Goal: Task Accomplishment & Management: Complete application form

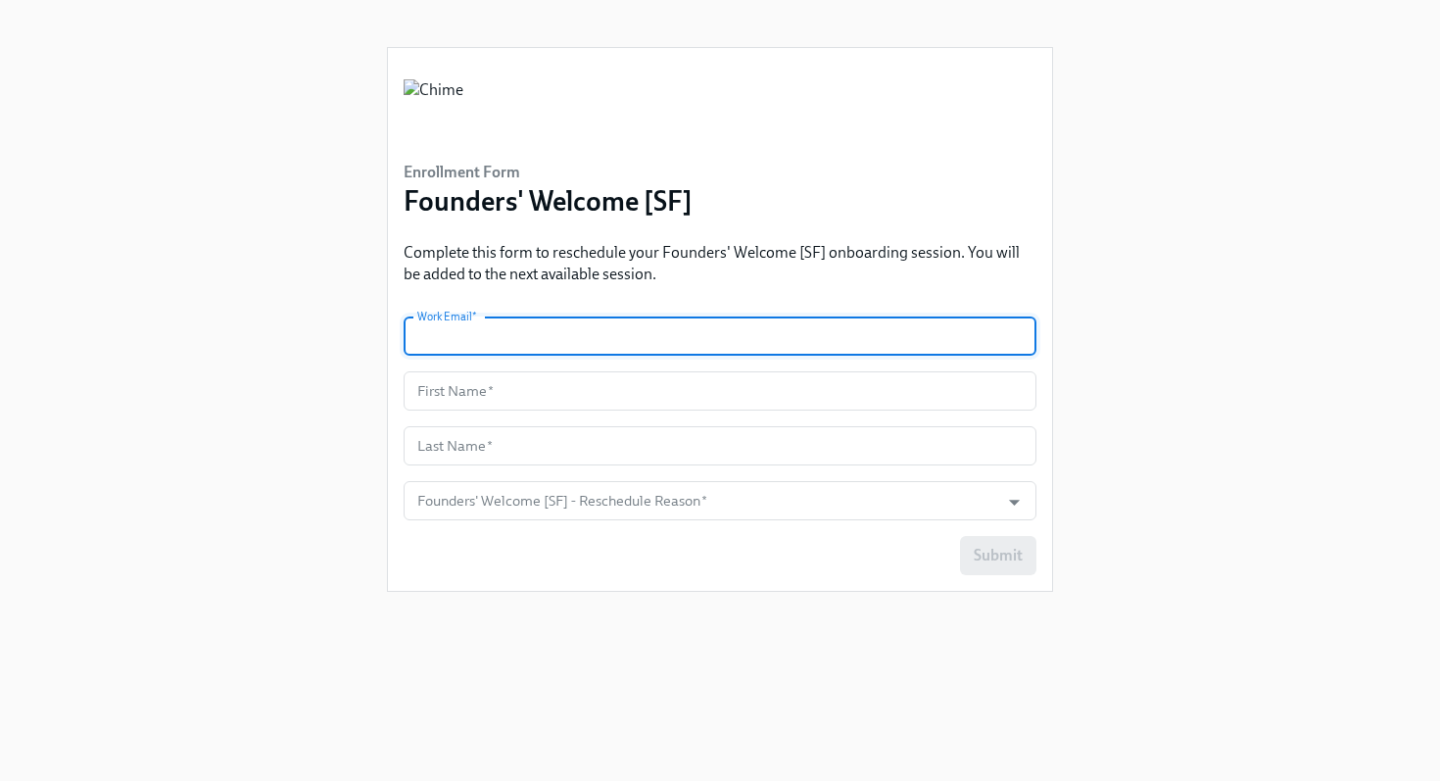
click at [606, 339] on input "text" at bounding box center [720, 335] width 633 height 39
click at [0, 780] on com-1password-button at bounding box center [0, 781] width 0 height 0
click at [745, 331] on input "text" at bounding box center [720, 335] width 633 height 39
type input "[EMAIL_ADDRESS][PERSON_NAME][DOMAIN_NAME]"
click at [853, 399] on input "text" at bounding box center [720, 390] width 633 height 39
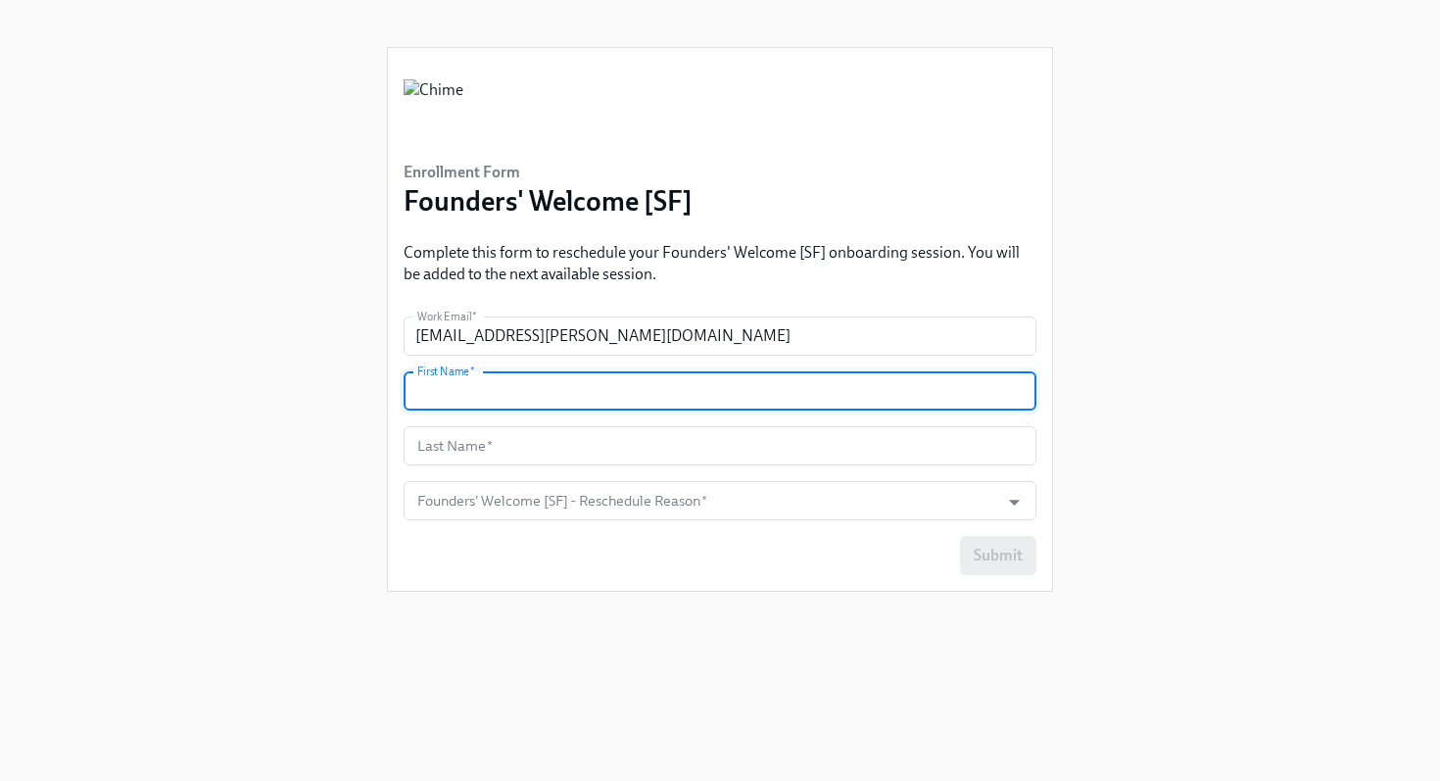
type input "Sabra"
type input "[PERSON_NAME]"
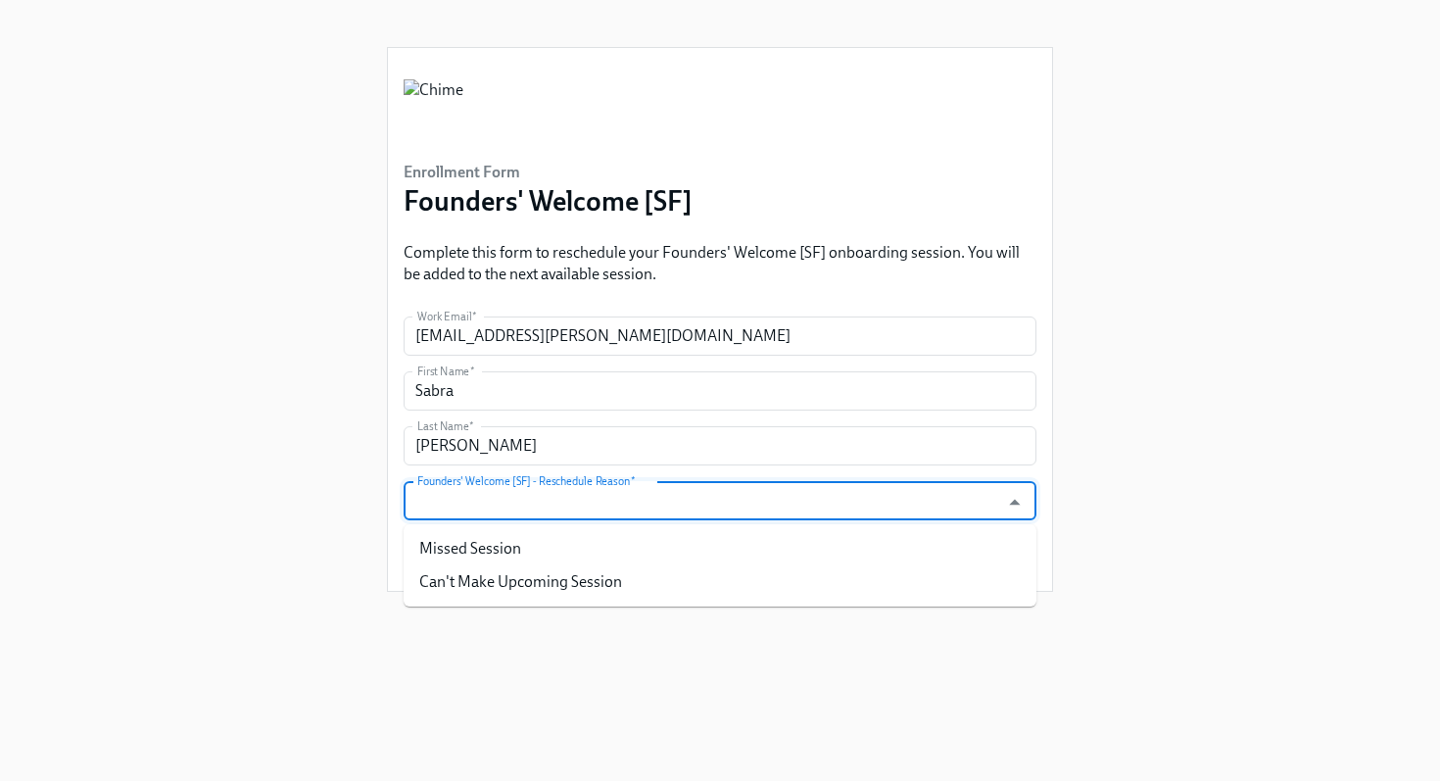
click at [662, 504] on input "Founders' Welcome [SF] - Reschedule Reason   *" at bounding box center [701, 500] width 576 height 39
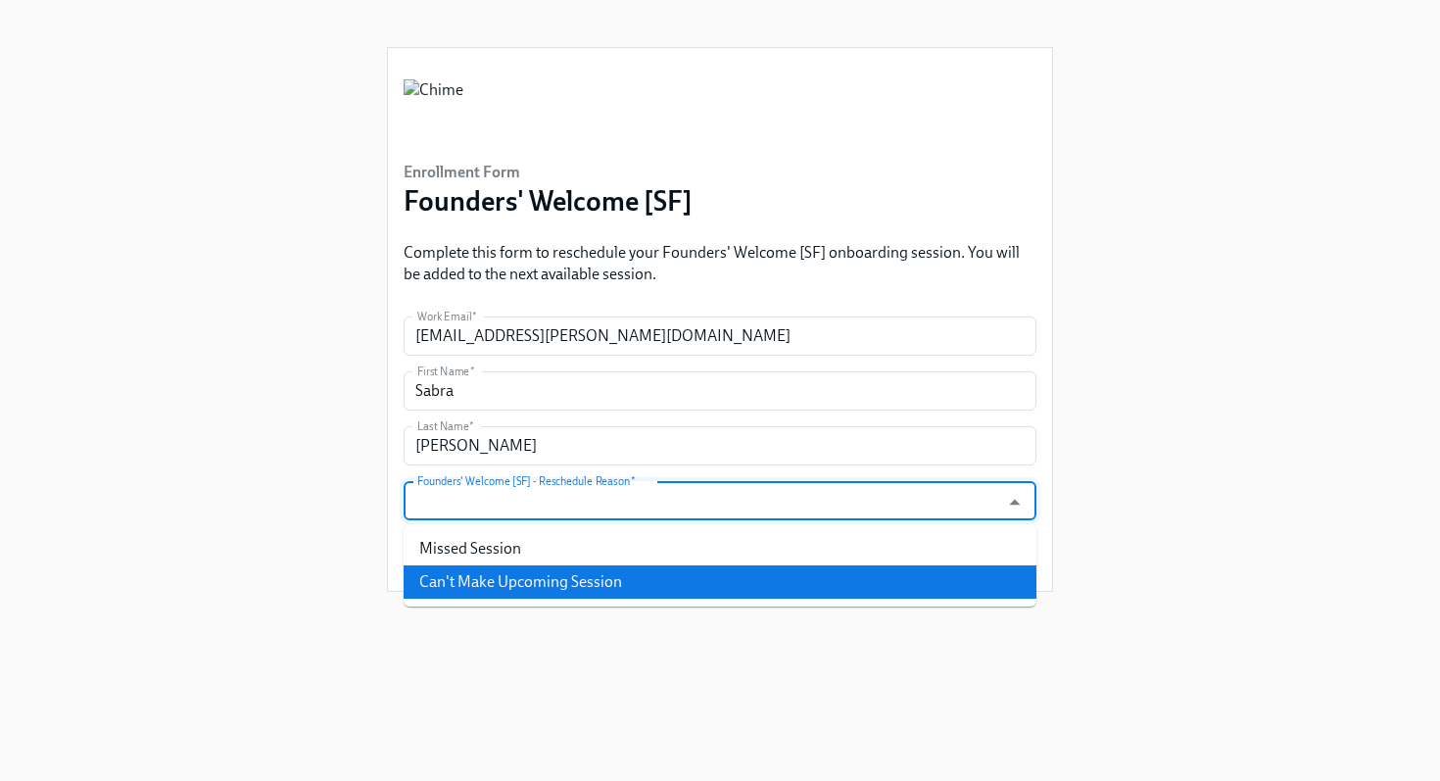
click at [592, 578] on li "Can't Make Upcoming Session" at bounding box center [720, 581] width 633 height 33
type input "Can't Make Upcoming Session"
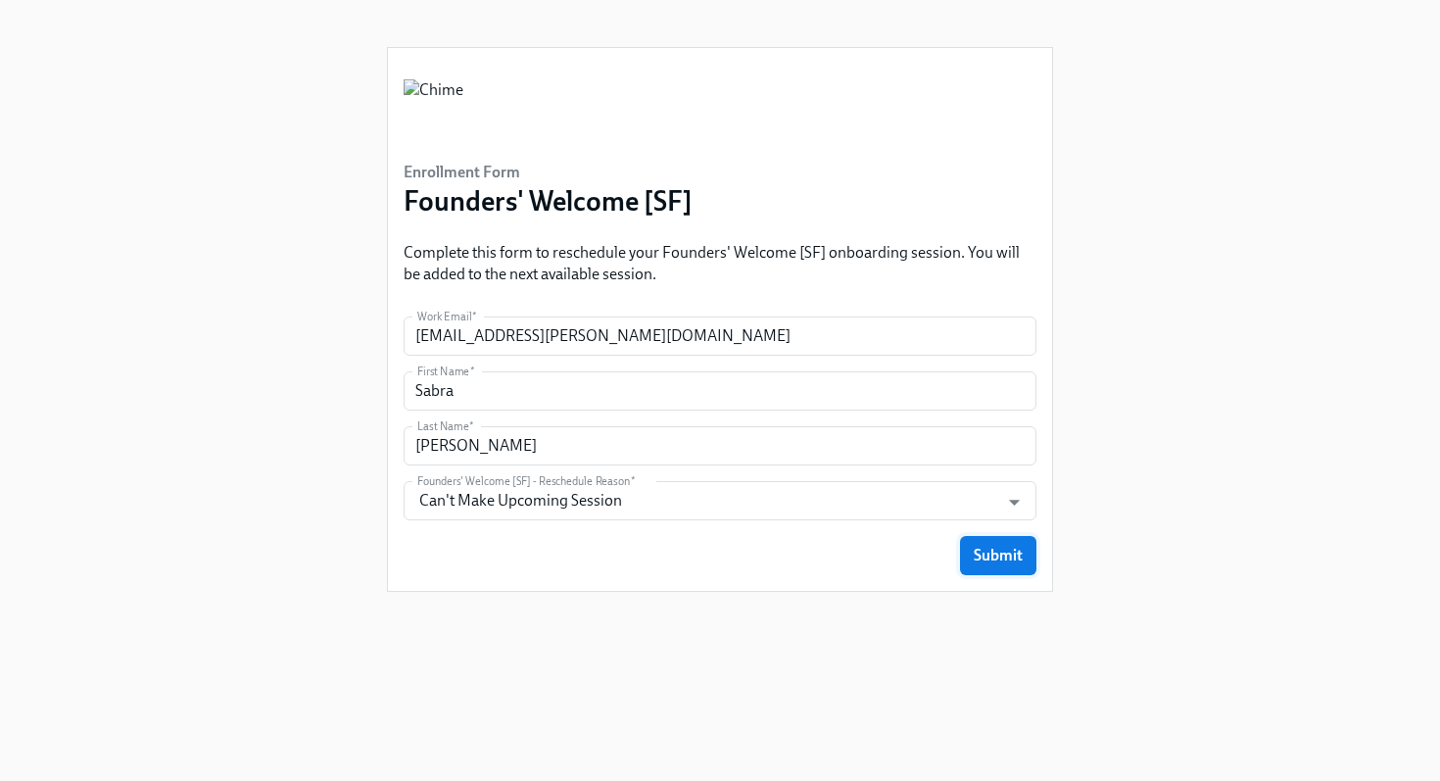
click at [1015, 554] on span "Submit" at bounding box center [998, 556] width 49 height 20
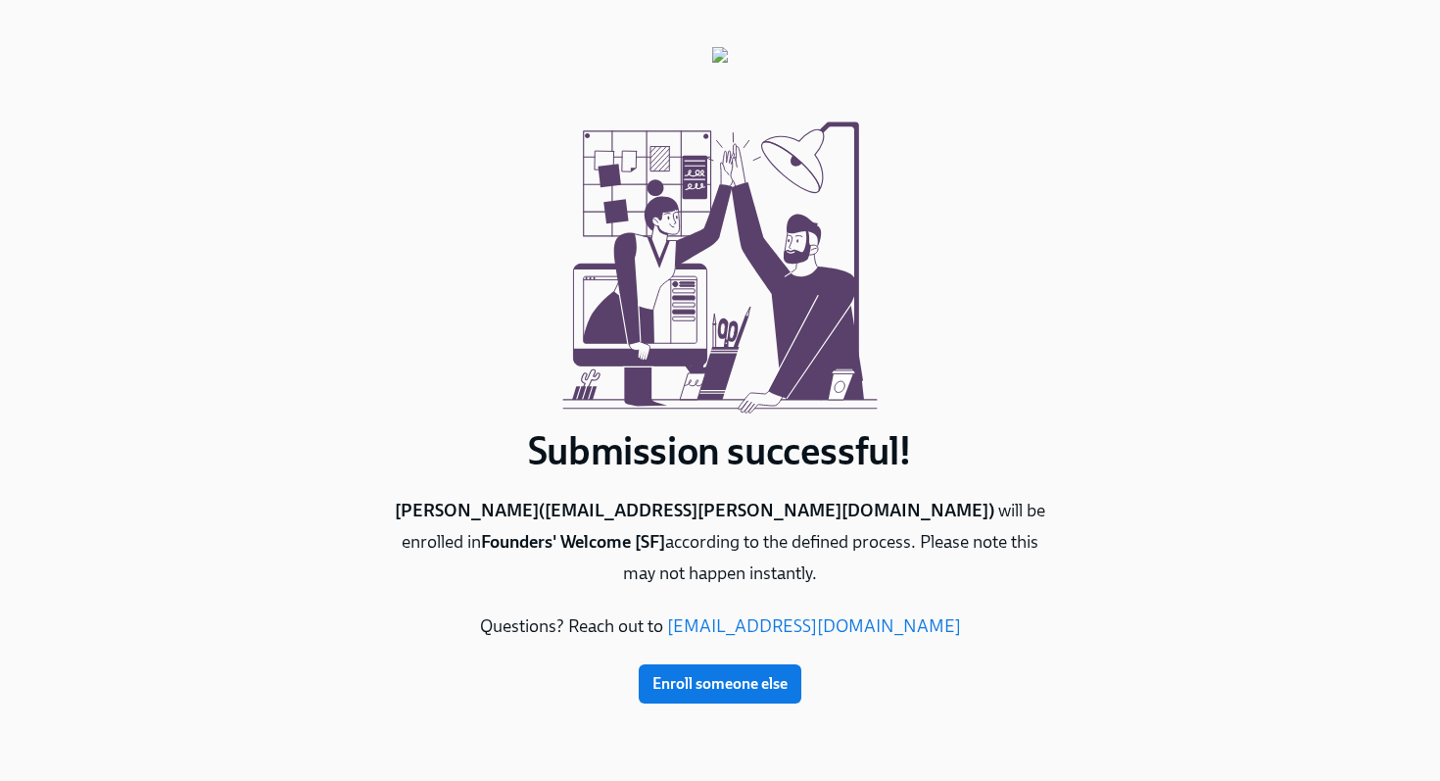
click at [1064, 418] on div "Submission successful! [PERSON_NAME] ( [PERSON_NAME][EMAIL_ADDRESS][PERSON_NAME…" at bounding box center [719, 367] width 1377 height 734
